Goal: Task Accomplishment & Management: Manage account settings

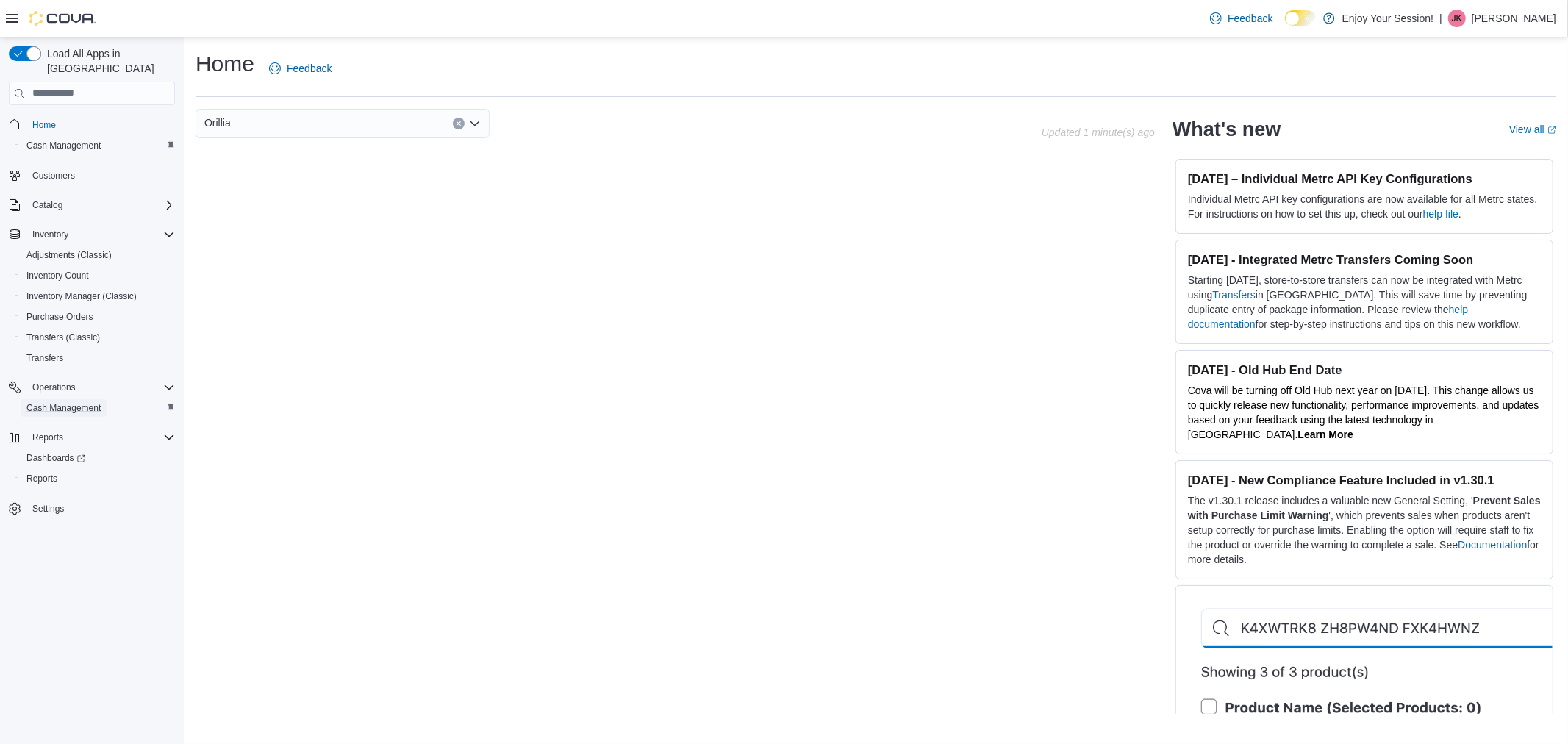
click at [82, 402] on span "Cash Management" at bounding box center [63, 408] width 74 height 12
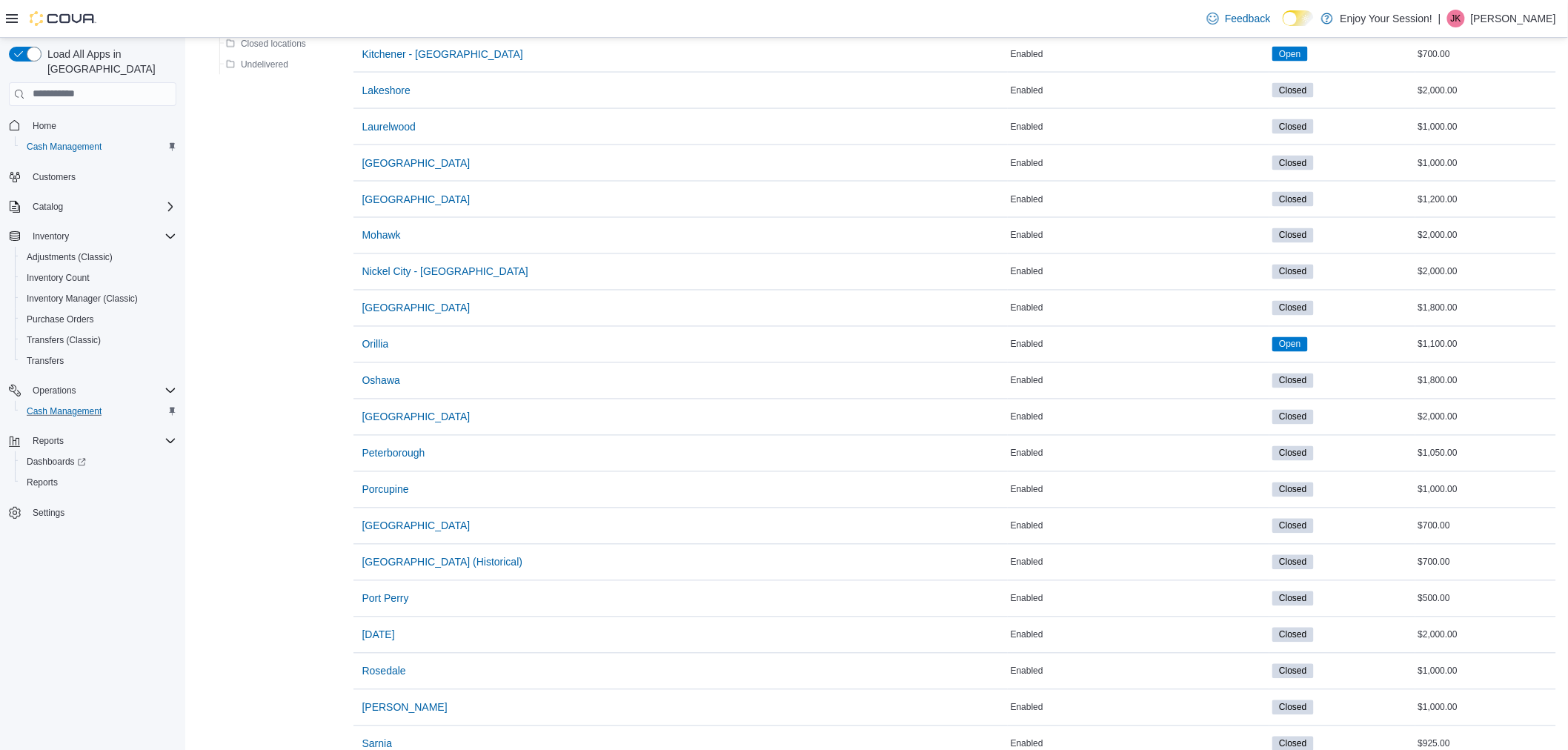
scroll to position [989, 0]
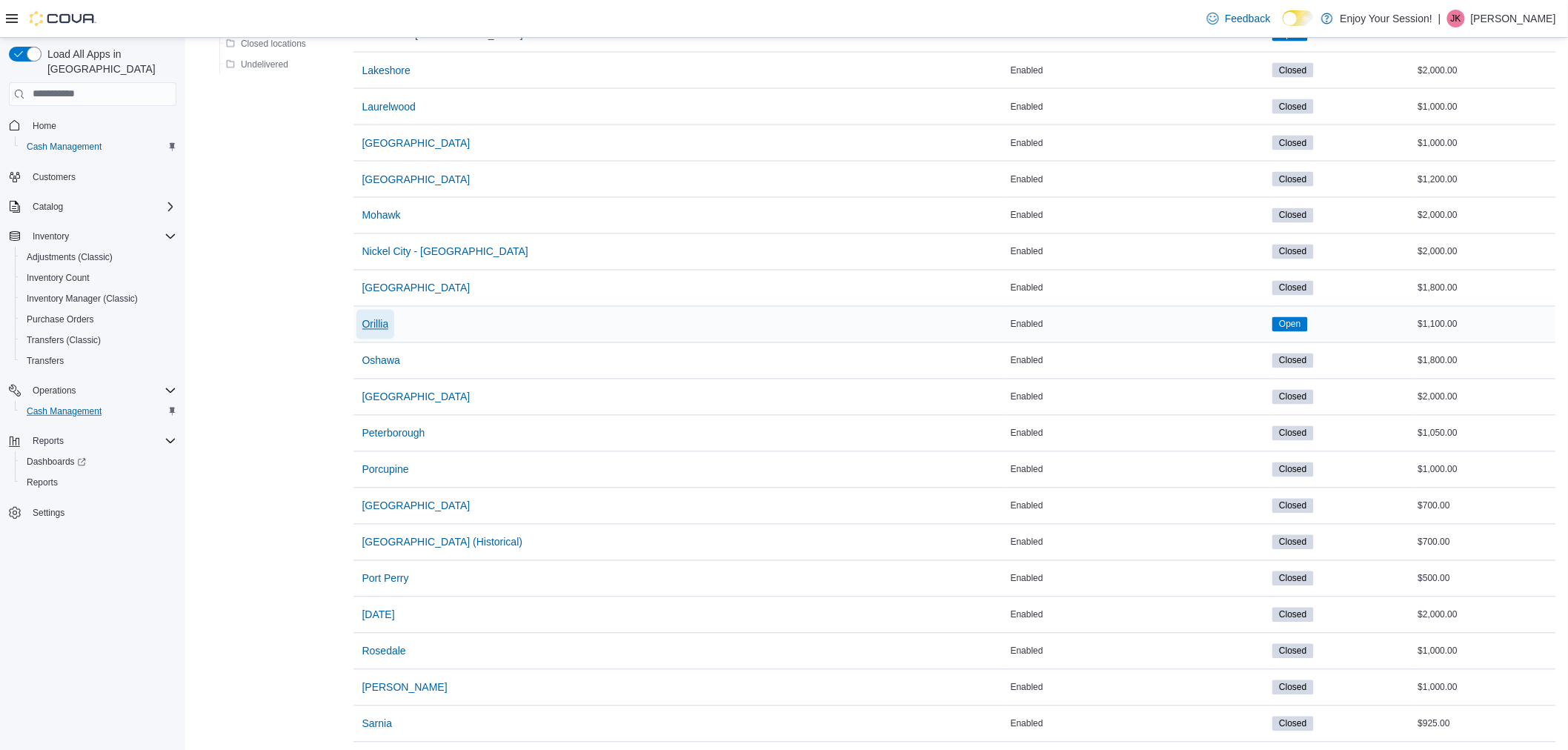
click at [389, 331] on span "Orillia" at bounding box center [375, 324] width 26 height 14
